Goal: Navigation & Orientation: Find specific page/section

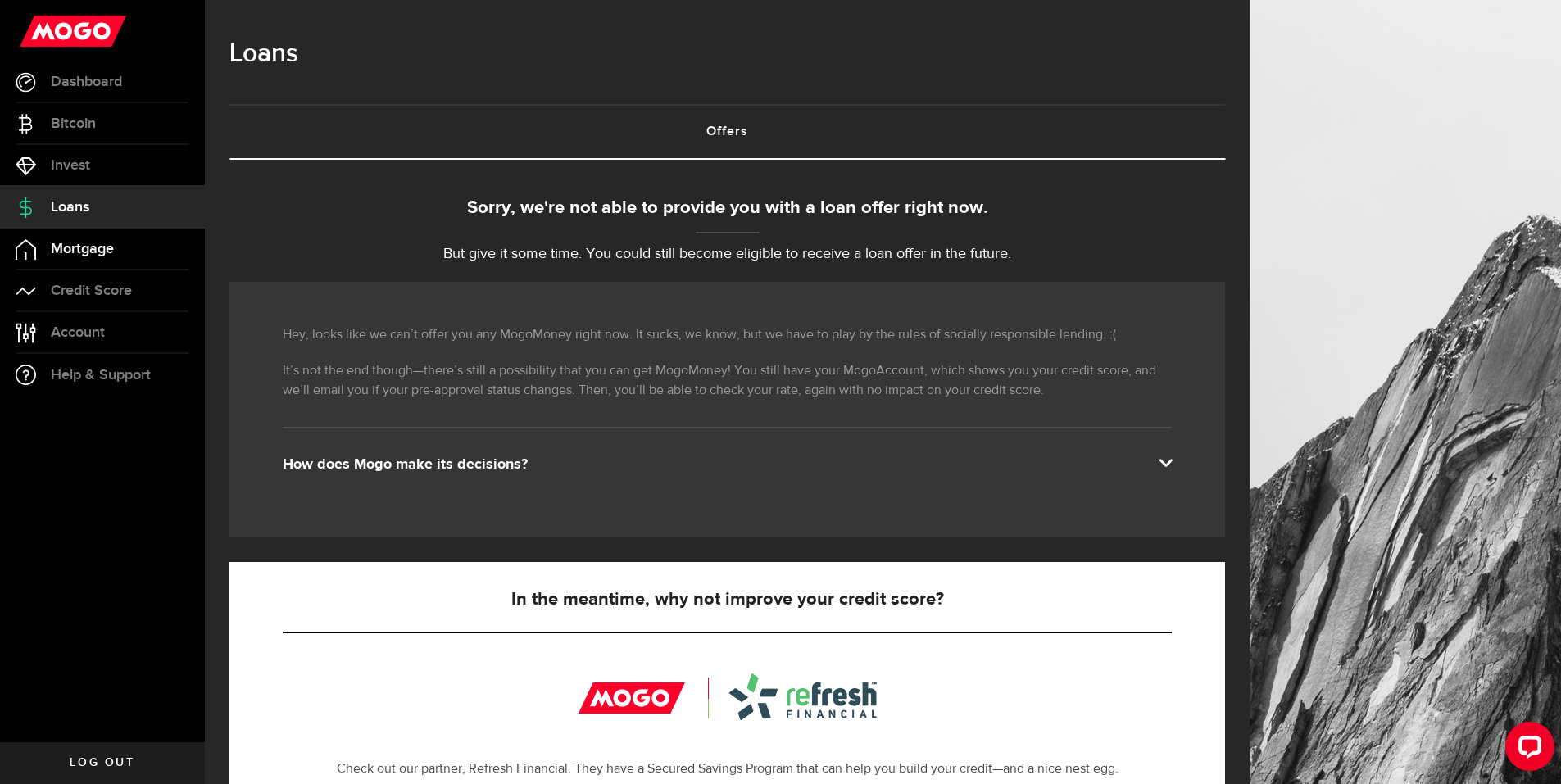
click at [109, 258] on link "Mortgage" at bounding box center [102, 249] width 205 height 41
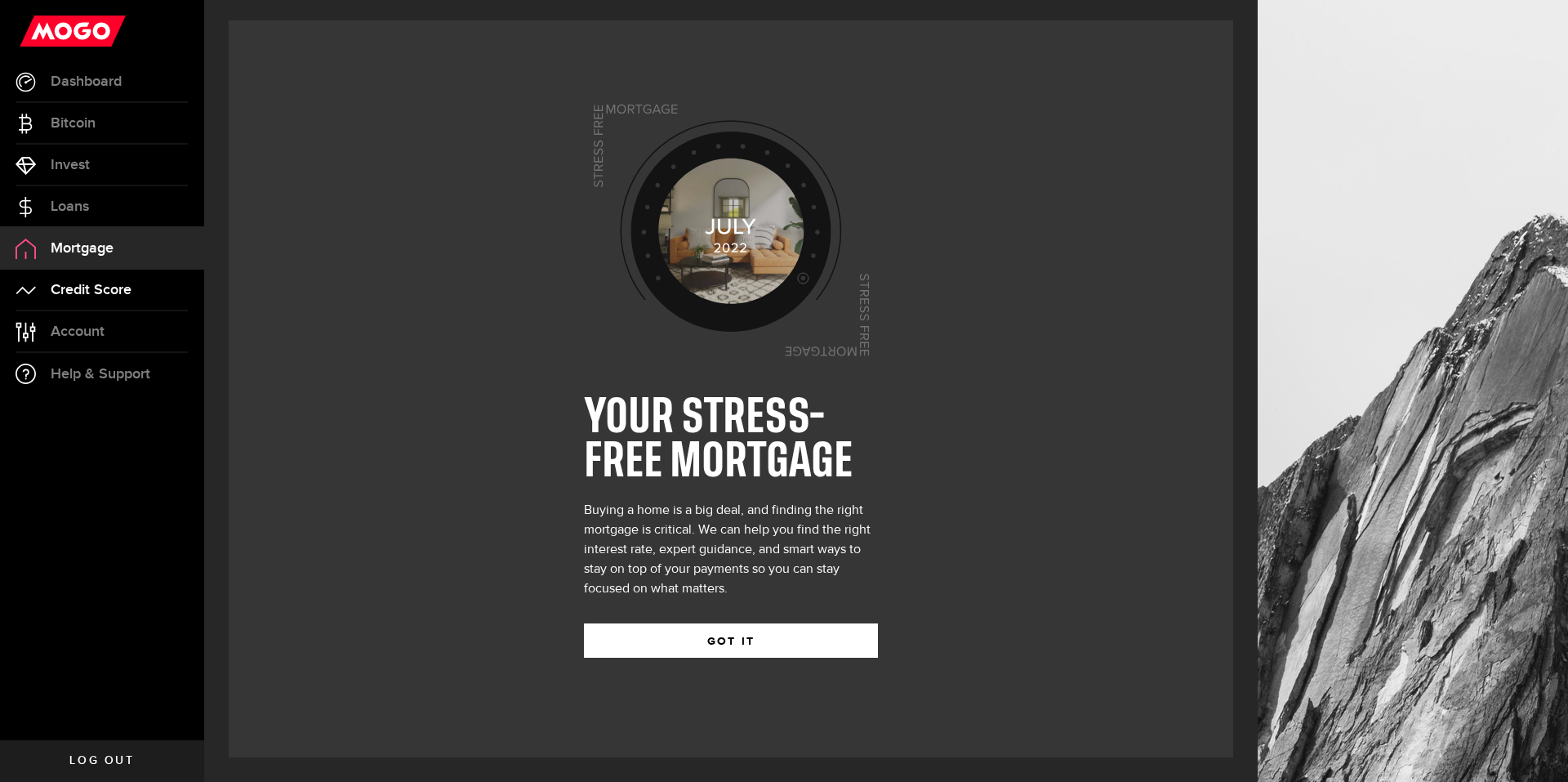
click at [107, 295] on span "Credit Score" at bounding box center [90, 289] width 81 height 15
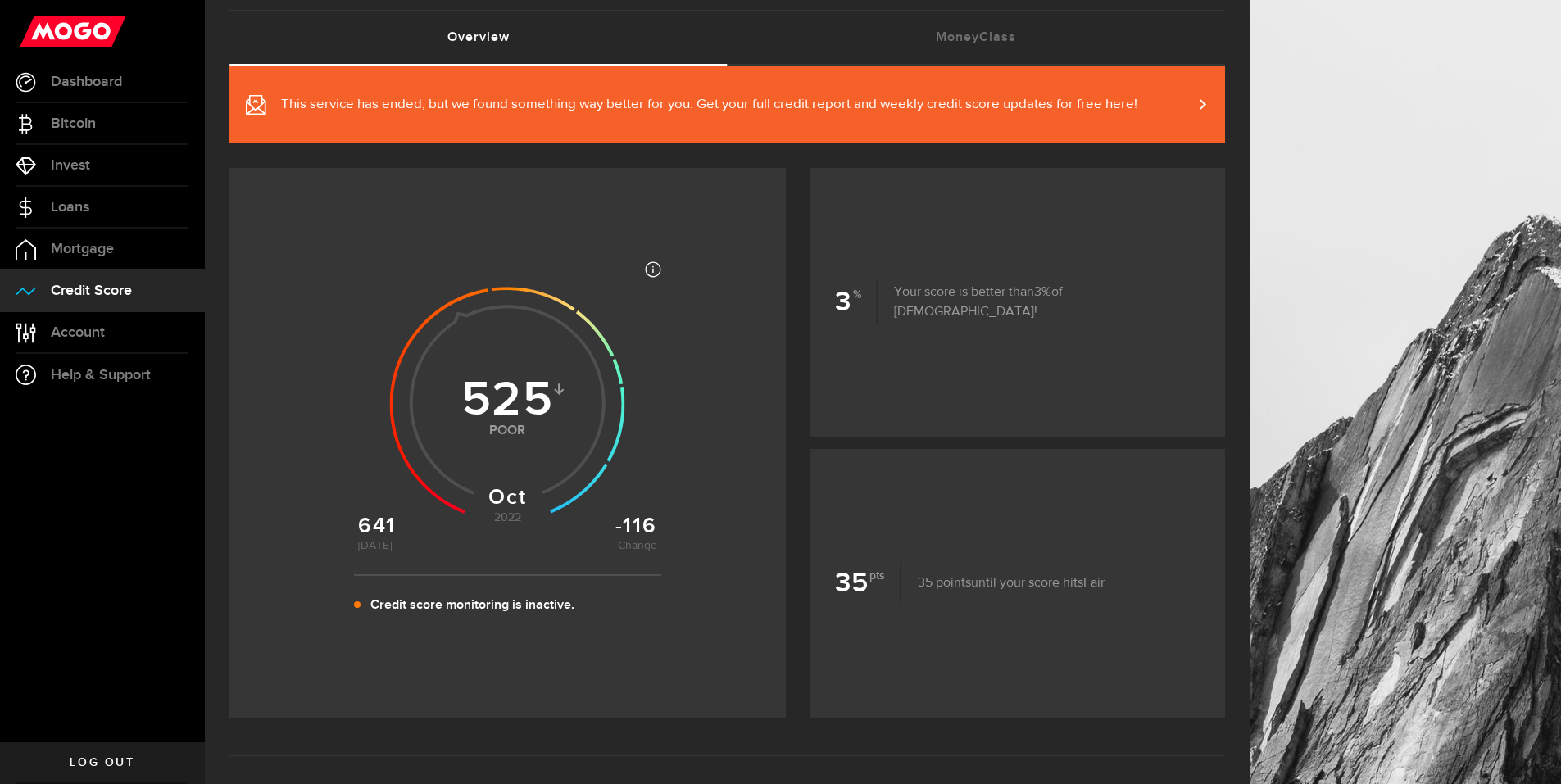
scroll to position [245, 0]
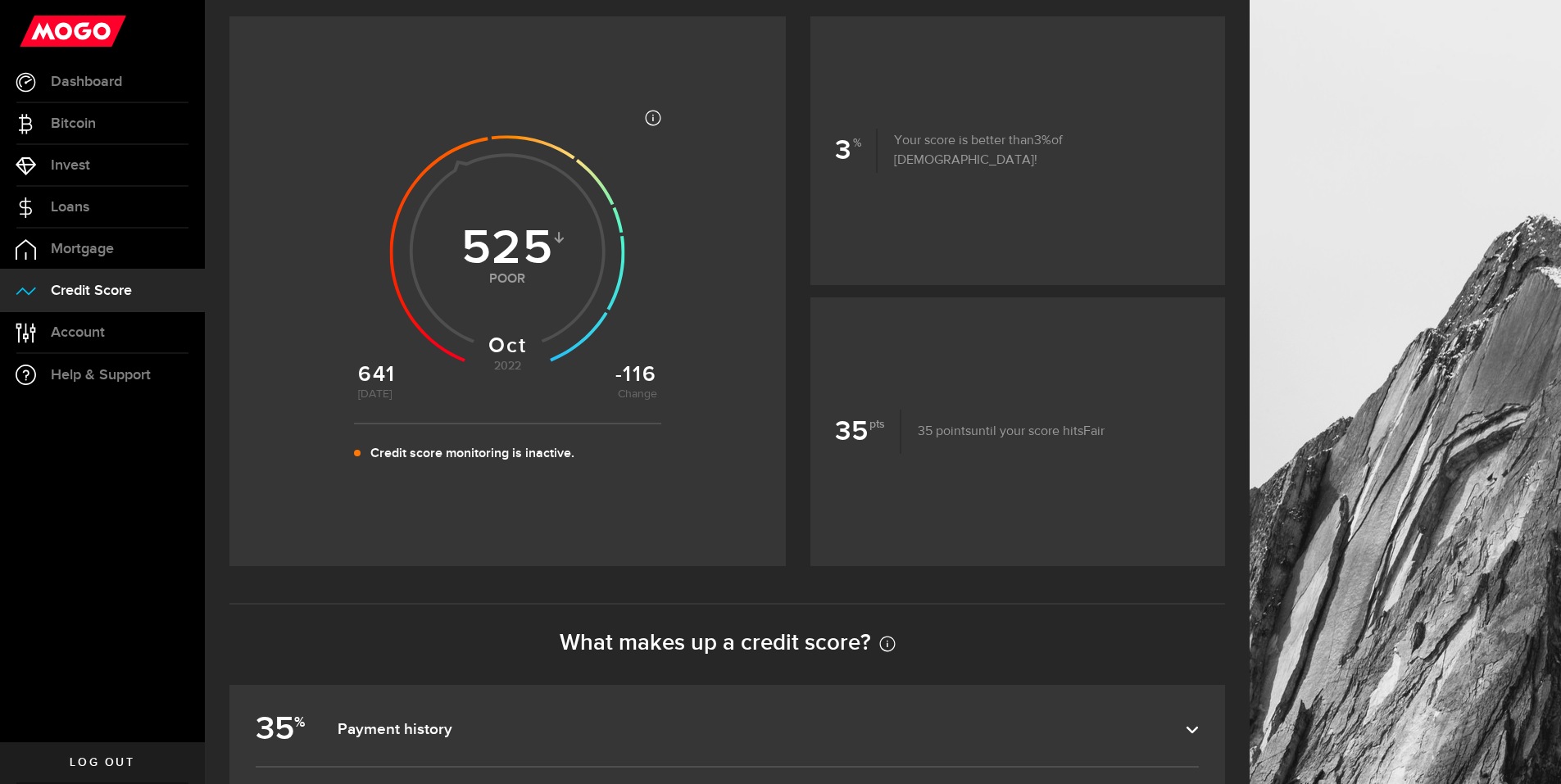
click at [439, 446] on p "Credit score monitoring is inactive." at bounding box center [472, 454] width 204 height 19
click at [79, 252] on span "Mortgage" at bounding box center [82, 248] width 63 height 15
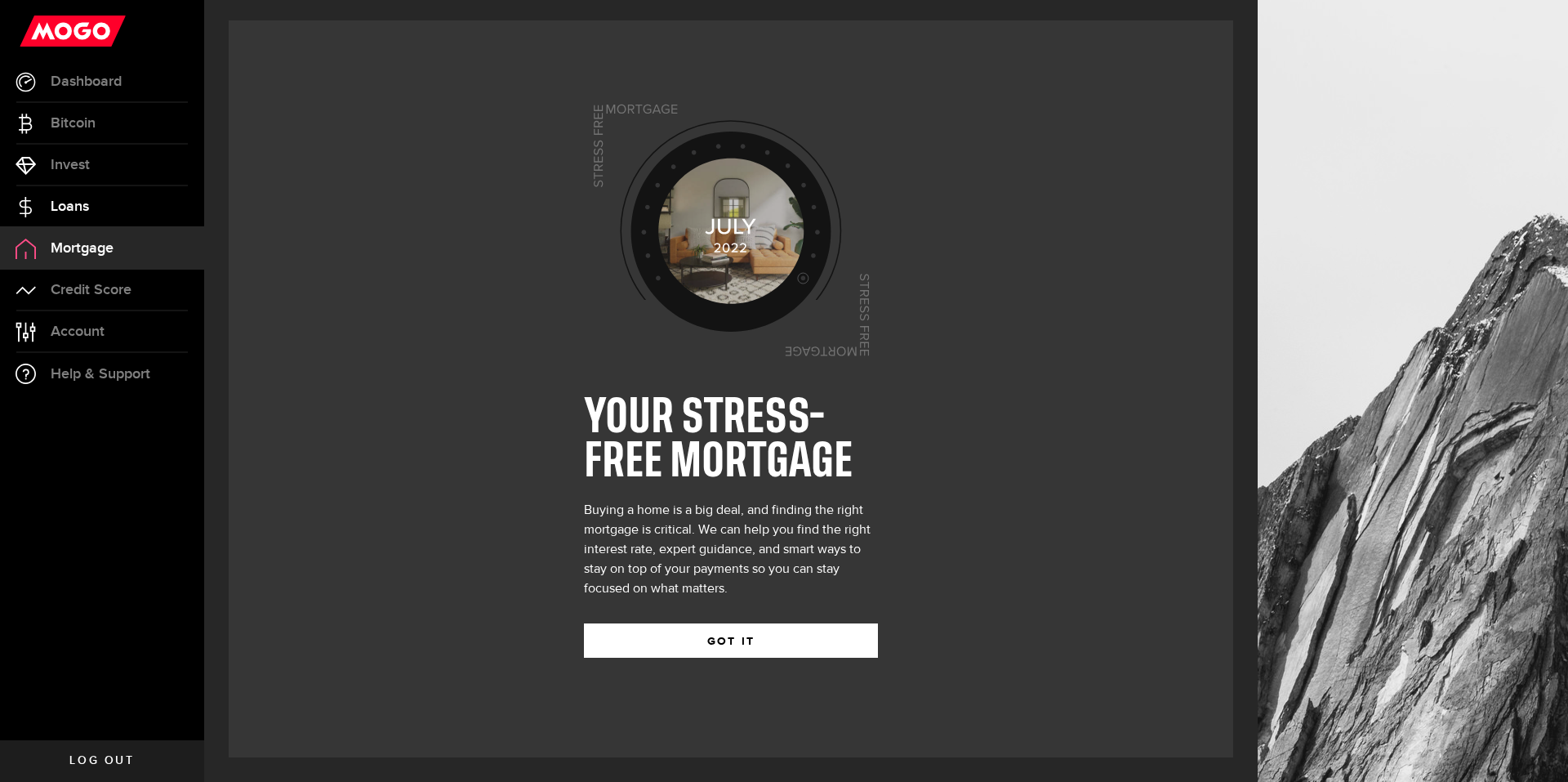
click at [73, 207] on span "Loans" at bounding box center [70, 206] width 39 height 15
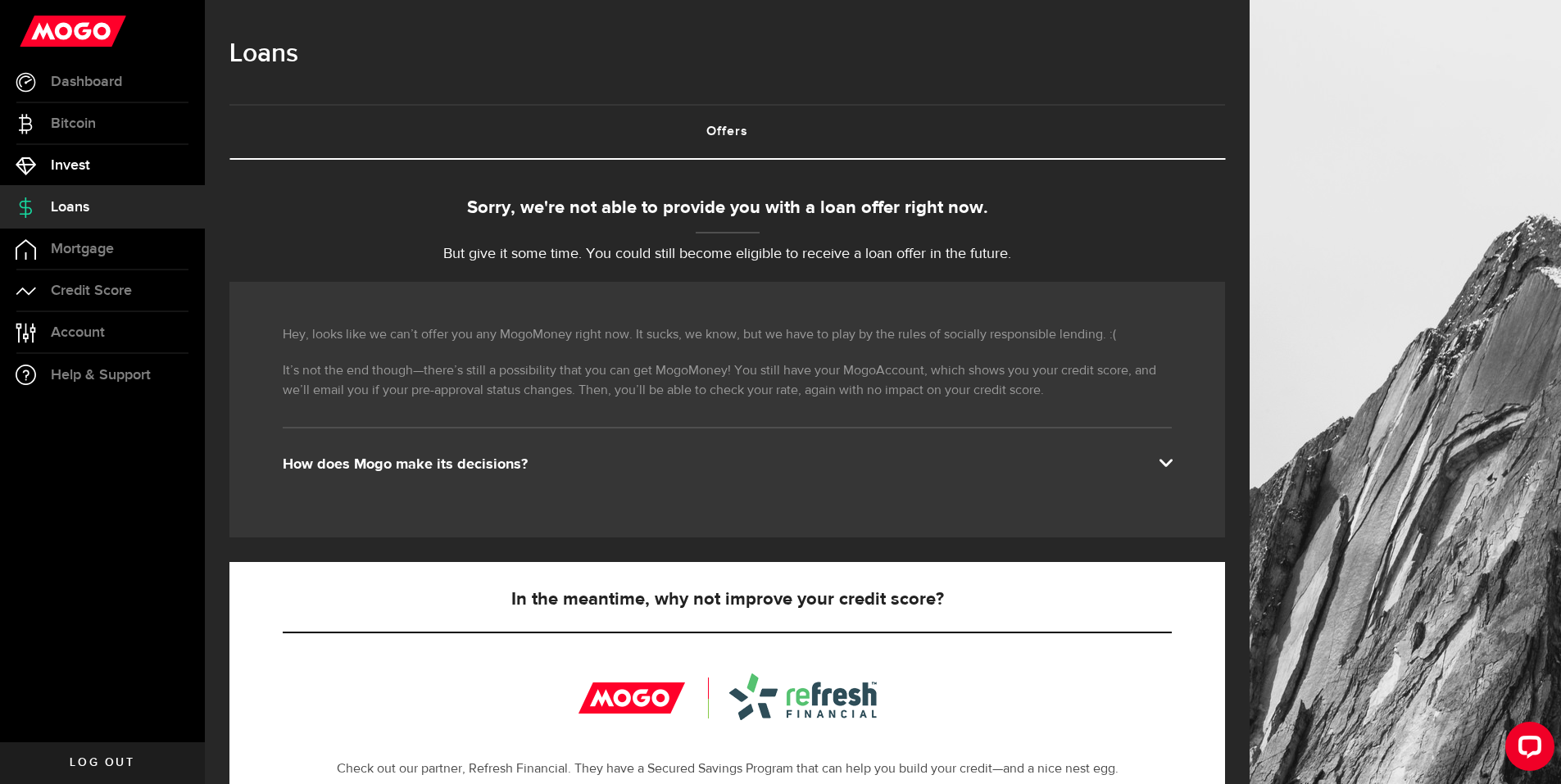
click at [86, 172] on span "Invest" at bounding box center [70, 165] width 39 height 15
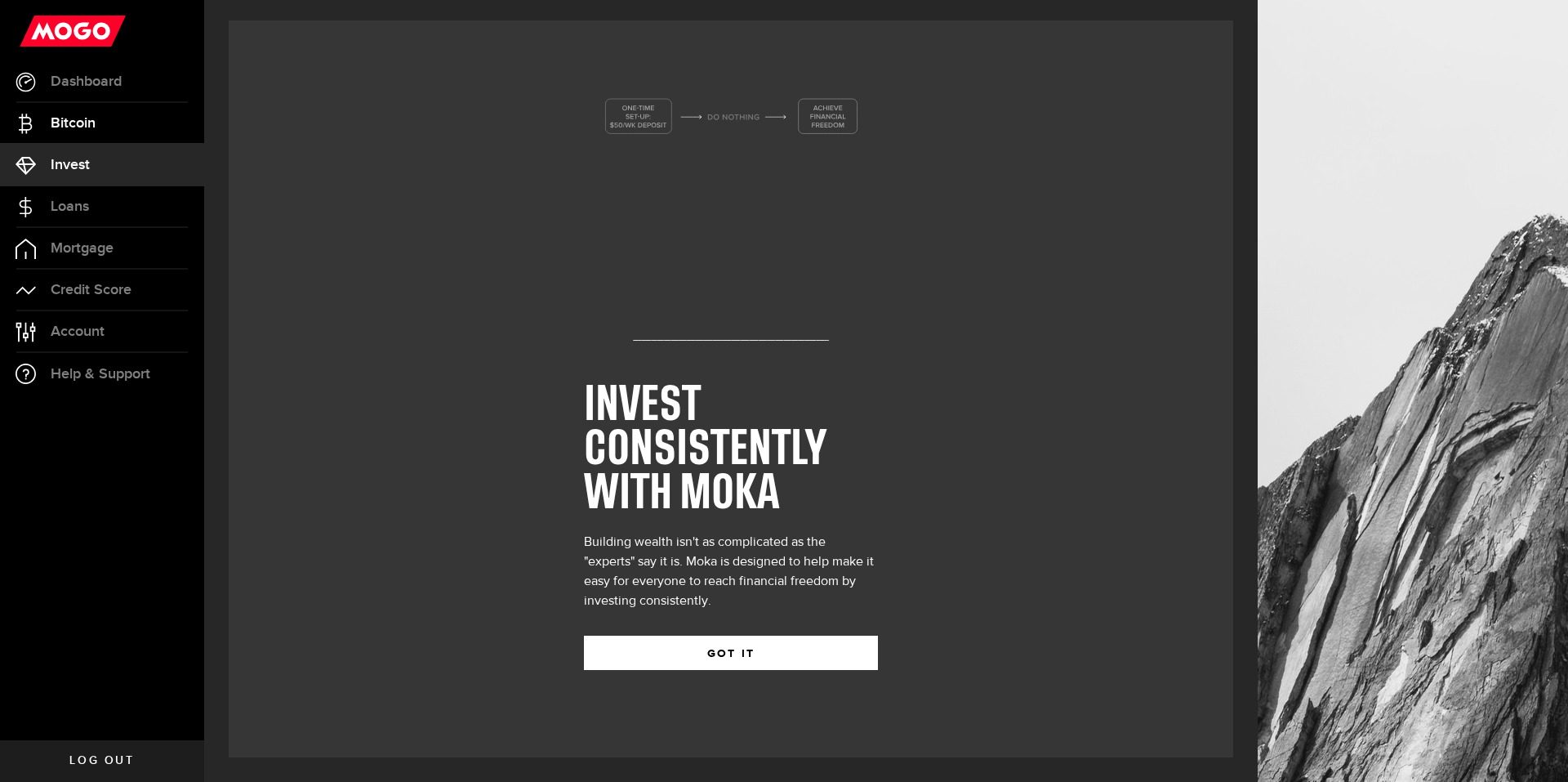
click at [85, 125] on span "Bitcoin" at bounding box center [73, 122] width 45 height 15
